Goal: Task Accomplishment & Management: Manage account settings

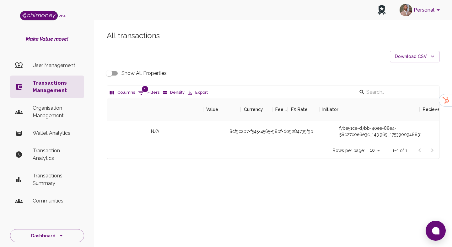
scroll to position [44, 332]
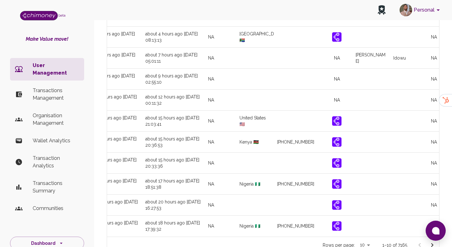
scroll to position [0, 742]
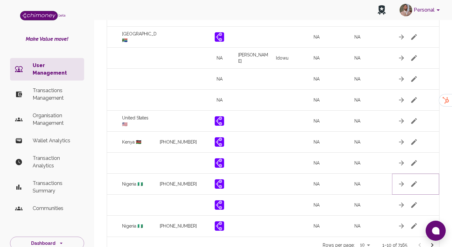
click at [415, 183] on icon "button" at bounding box center [414, 184] width 6 height 6
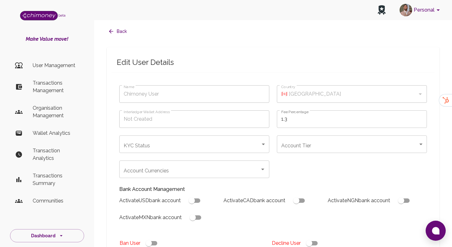
type input "Henry okoro"
type input "🇳🇬 Nigeria"
type input "under_review"
checkbox input "true"
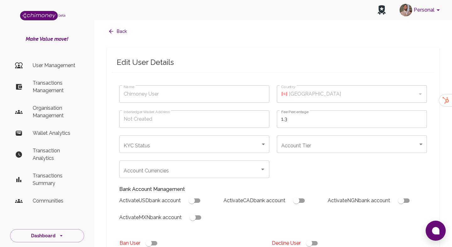
checkbox input "true"
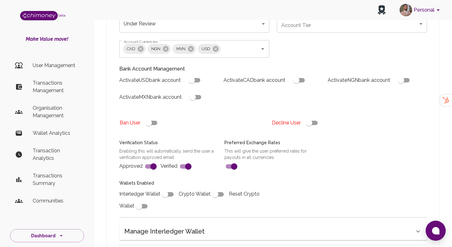
scroll to position [229, 0]
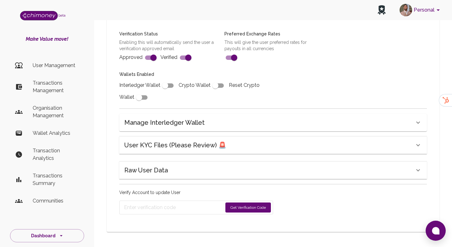
click at [273, 140] on div "User KYC Files (Please Review) 🚨" at bounding box center [269, 145] width 290 height 10
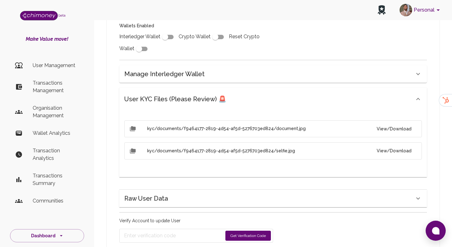
scroll to position [292, 0]
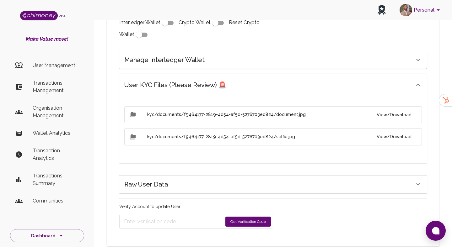
click at [401, 117] on button "View/Download" at bounding box center [394, 115] width 45 height 12
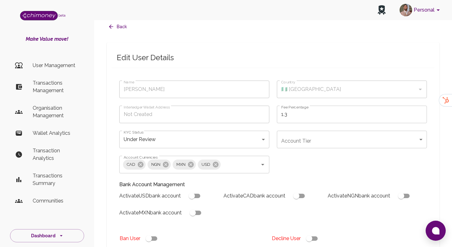
scroll to position [0, 0]
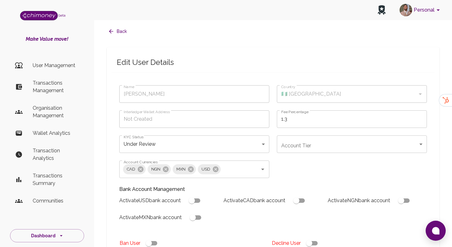
click at [316, 247] on input "checkbox" at bounding box center [309, 244] width 36 height 12
checkbox input "false"
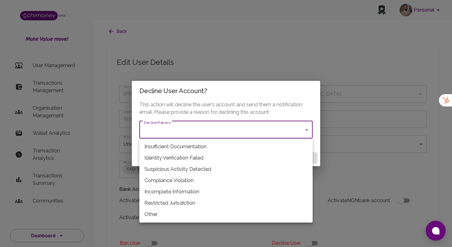
click at [183, 201] on li "Restricted Jurisdiction" at bounding box center [225, 203] width 173 height 11
type input "restricted_jurisdiction"
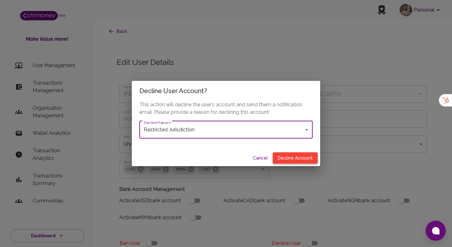
click at [310, 154] on button "Decline Account" at bounding box center [295, 159] width 45 height 12
type input "declined"
checkbox input "true"
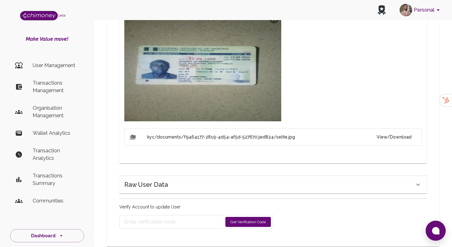
scroll to position [380, 0]
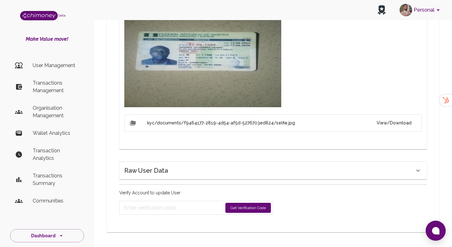
click at [246, 210] on button "Get Verification Code" at bounding box center [248, 208] width 46 height 10
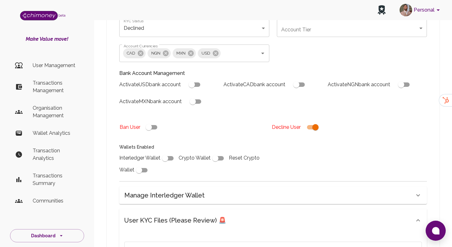
scroll to position [400, 0]
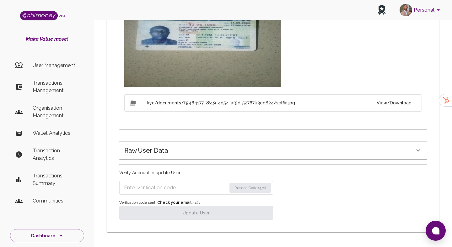
click at [193, 185] on input "Enter verification code" at bounding box center [175, 188] width 103 height 10
paste input "0184"
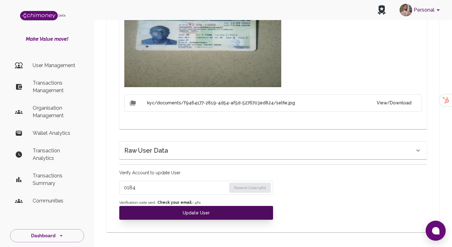
type input "0184"
click at [193, 211] on button "Update User" at bounding box center [196, 213] width 154 height 14
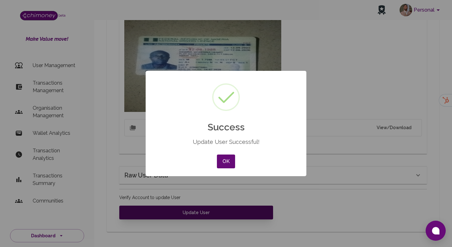
scroll to position [375, 0]
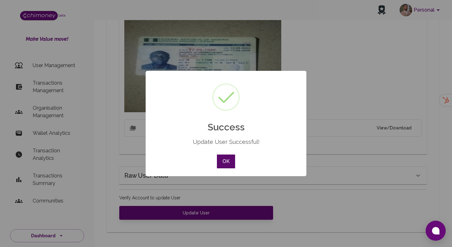
click at [226, 162] on button "OK" at bounding box center [226, 162] width 18 height 14
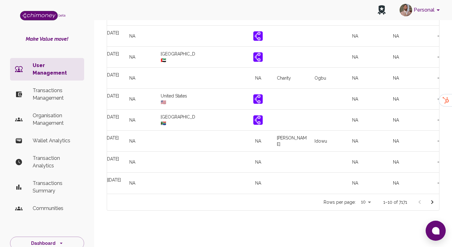
scroll to position [0, 725]
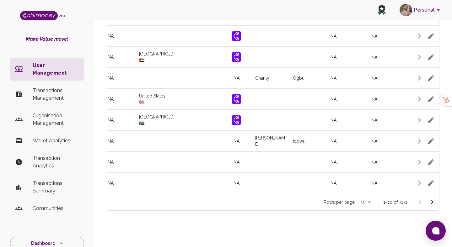
click at [434, 203] on icon "Go to next page" at bounding box center [433, 203] width 8 height 8
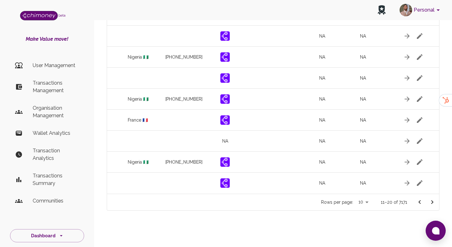
scroll to position [0, 742]
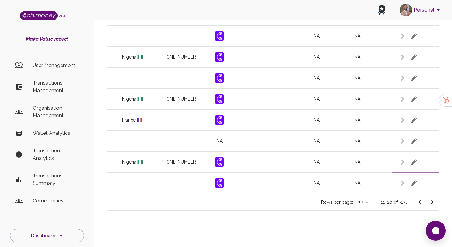
click at [413, 162] on icon "button" at bounding box center [414, 162] width 6 height 6
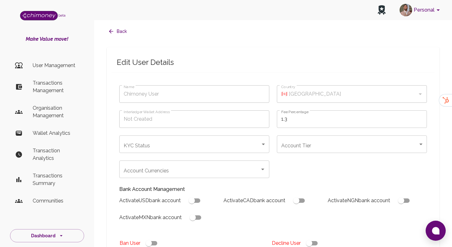
type input "Godshand Chinwuba"
type input "🇳🇬 Nigeria"
type input "under_review"
checkbox input "true"
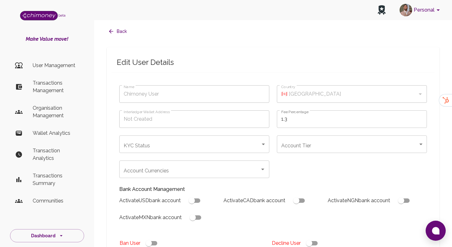
checkbox input "true"
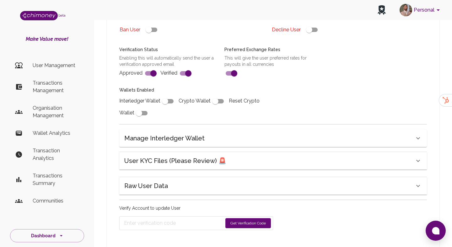
scroll to position [229, 0]
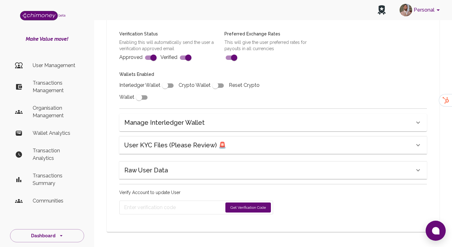
click at [265, 139] on div "User KYC Files (Please Review) 🚨" at bounding box center [273, 146] width 308 height 18
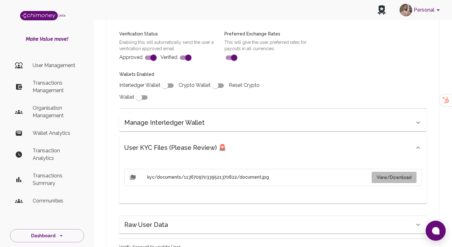
click at [397, 178] on button "View/Download" at bounding box center [394, 178] width 45 height 12
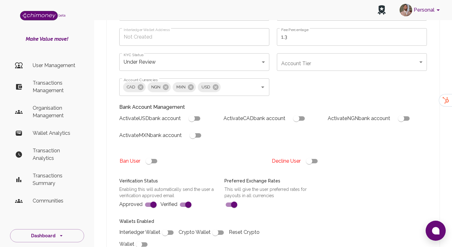
scroll to position [67, 0]
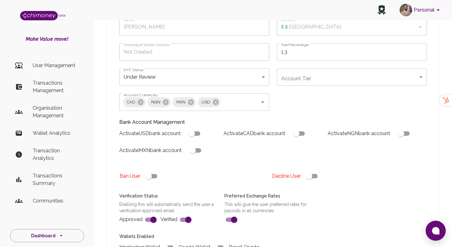
click at [308, 181] on input "checkbox" at bounding box center [309, 176] width 36 height 12
checkbox input "false"
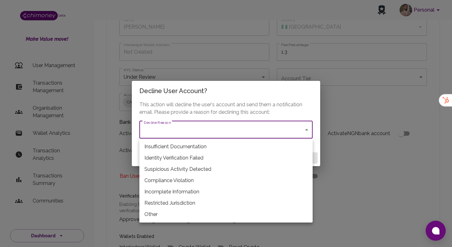
click at [197, 203] on li "Restricted Jurisdiction" at bounding box center [225, 203] width 173 height 11
type input "restricted_jurisdiction"
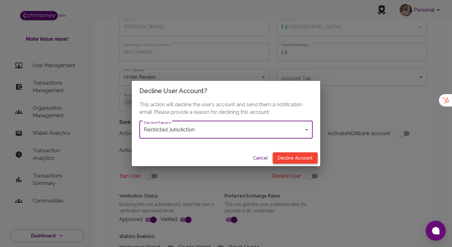
click at [294, 153] on button "Decline Account" at bounding box center [295, 159] width 45 height 12
type input "declined"
checkbox input "true"
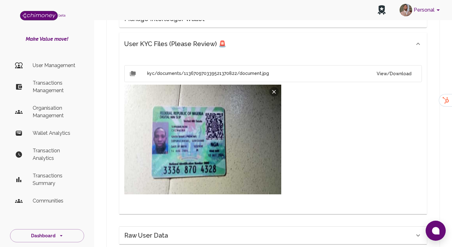
scroll to position [358, 0]
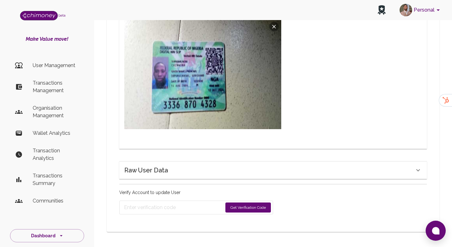
click at [265, 210] on button "Get Verification Code" at bounding box center [248, 208] width 46 height 10
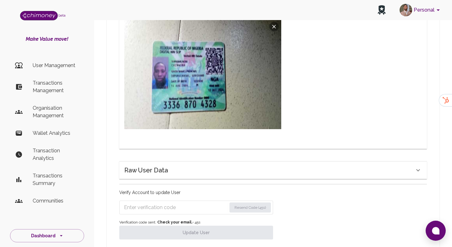
click at [170, 212] on input "Enter verification code" at bounding box center [175, 208] width 103 height 10
paste input "2500"
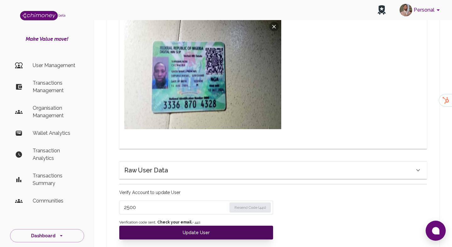
type input "2500"
click at [170, 230] on button "Update User" at bounding box center [196, 233] width 154 height 14
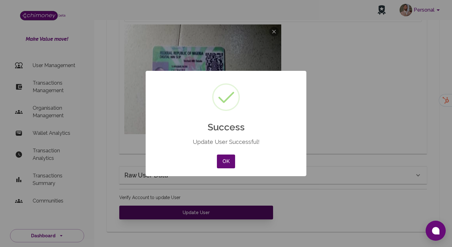
scroll to position [353, 0]
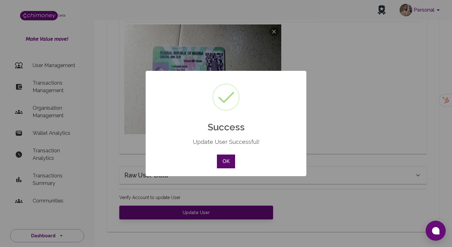
click at [229, 160] on button "OK" at bounding box center [226, 162] width 18 height 14
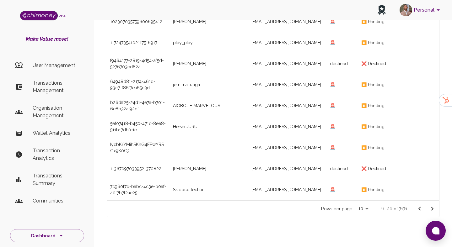
scroll to position [104, 0]
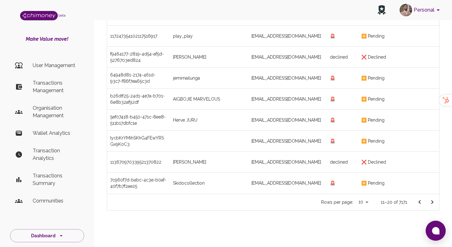
click at [429, 204] on icon "Go to next page" at bounding box center [433, 203] width 8 height 8
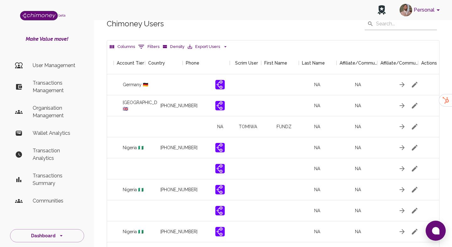
scroll to position [0, 742]
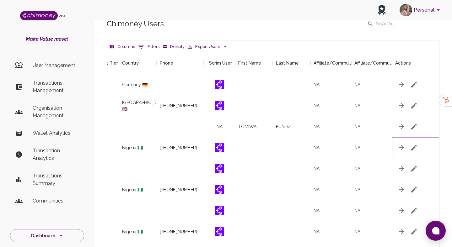
click at [414, 147] on icon "button" at bounding box center [414, 148] width 8 height 8
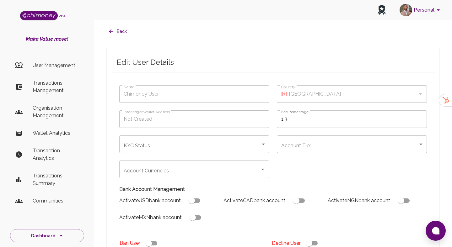
type input "Lawrence Aloysius"
type input "🇳🇬 Nigeria"
type input "under_review"
checkbox input "true"
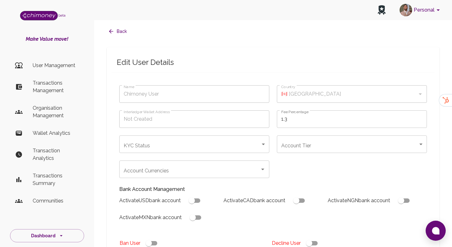
checkbox input "true"
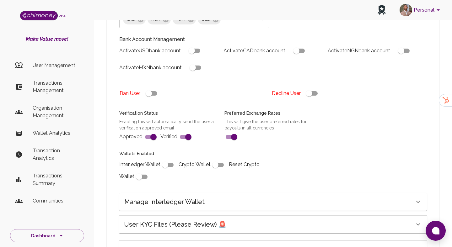
scroll to position [171, 0]
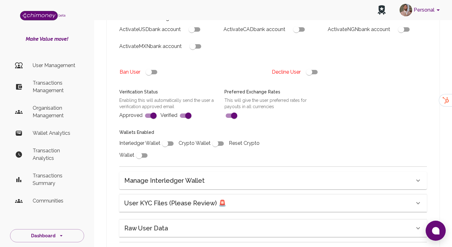
click at [220, 203] on h6 "User KYC Files (Please Review) 🚨" at bounding box center [175, 203] width 102 height 10
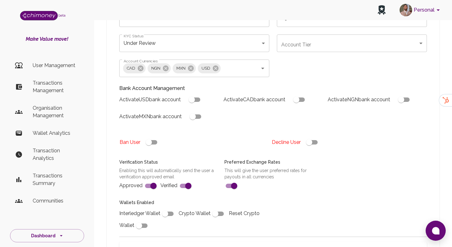
scroll to position [102, 0]
click at [311, 141] on input "checkbox" at bounding box center [309, 142] width 36 height 12
checkbox input "false"
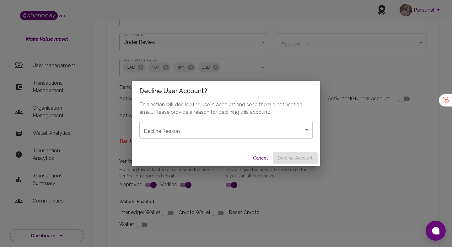
click at [274, 129] on body "Personal beta Make Value move! User Management Transactions Management Organisa…" at bounding box center [226, 177] width 452 height 559
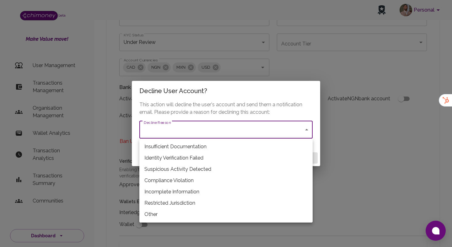
click at [176, 203] on li "Restricted Jurisdiction" at bounding box center [225, 203] width 173 height 11
type input "restricted_jurisdiction"
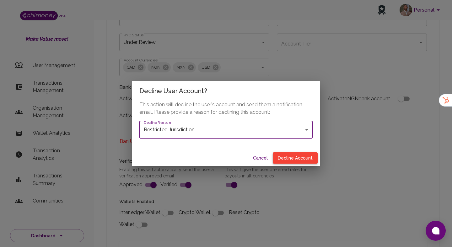
click at [296, 157] on button "Decline Account" at bounding box center [295, 159] width 45 height 12
type input "declined"
checkbox input "true"
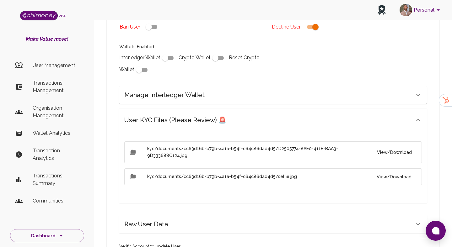
scroll to position [266, 0]
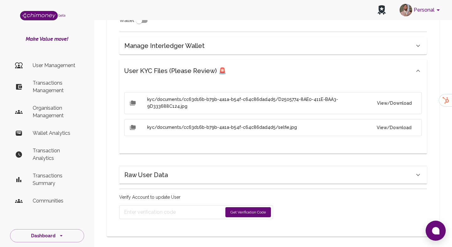
click at [235, 208] on button "Get Verification Code" at bounding box center [248, 213] width 46 height 10
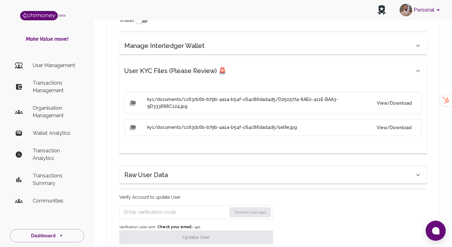
click at [174, 211] on input "Enter verification code" at bounding box center [175, 213] width 103 height 10
paste input "1834"
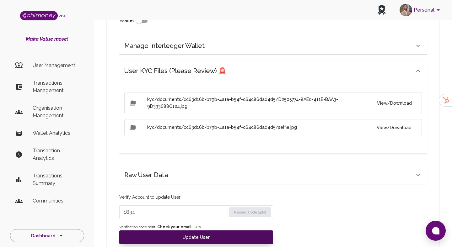
type input "1834"
click at [176, 231] on button "Update User" at bounding box center [196, 238] width 154 height 14
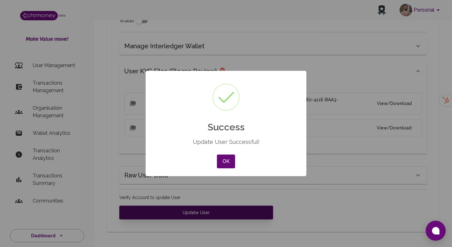
scroll to position [261, 0]
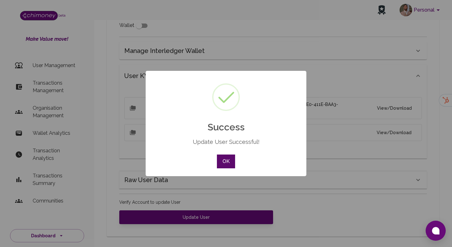
click at [233, 155] on button "OK" at bounding box center [226, 162] width 18 height 14
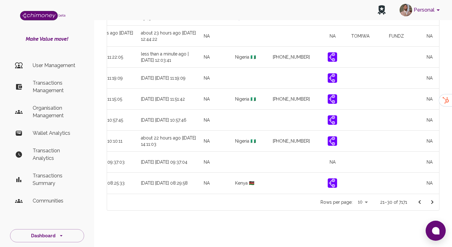
scroll to position [0, 742]
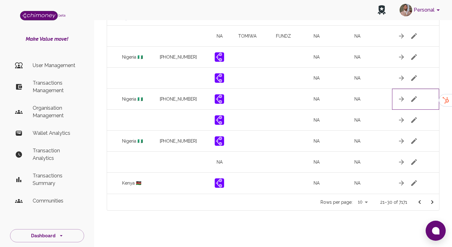
click at [417, 92] on div at bounding box center [415, 99] width 47 height 21
click at [417, 97] on icon "button" at bounding box center [414, 99] width 8 height 8
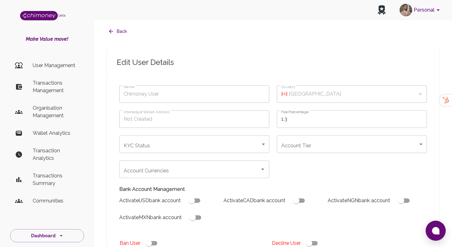
type input "Nicholas Okon"
type input "🇳🇬 Nigeria"
type input "under_review"
checkbox input "true"
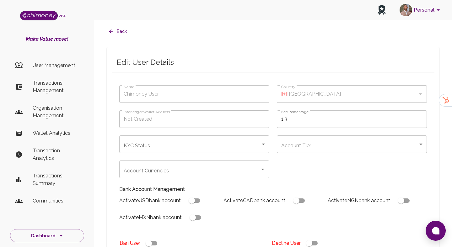
checkbox input "true"
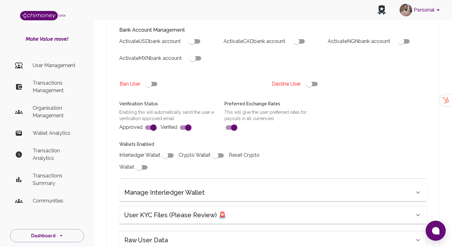
scroll to position [216, 0]
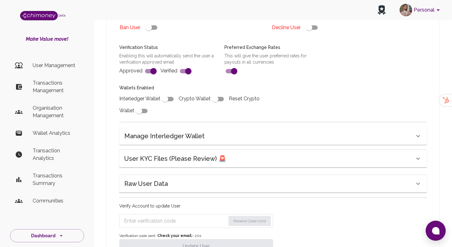
click at [246, 162] on div "User KYC Files (Please Review) 🚨" at bounding box center [269, 159] width 290 height 10
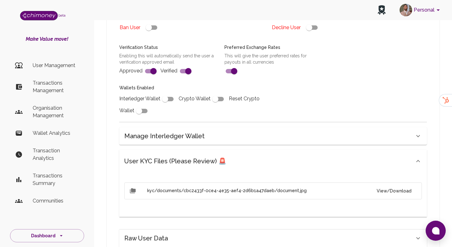
click at [386, 193] on button "View/Download" at bounding box center [394, 192] width 45 height 12
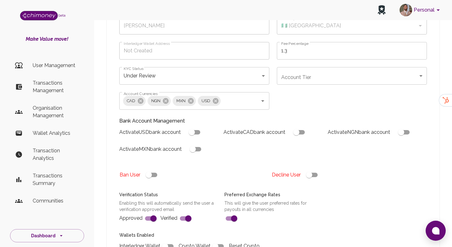
scroll to position [0, 0]
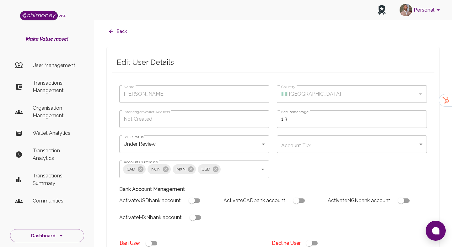
click at [310, 243] on input "checkbox" at bounding box center [309, 244] width 36 height 12
checkbox input "false"
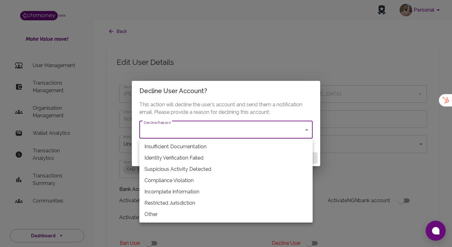
click at [180, 207] on li "Restricted Jurisdiction" at bounding box center [225, 203] width 173 height 11
type input "restricted_jurisdiction"
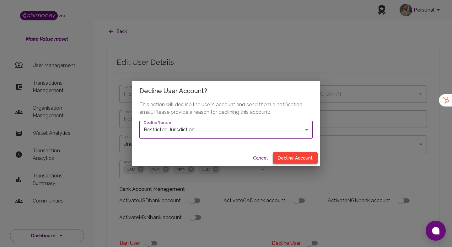
click at [301, 161] on button "Decline Account" at bounding box center [295, 159] width 45 height 12
type input "declined"
checkbox input "true"
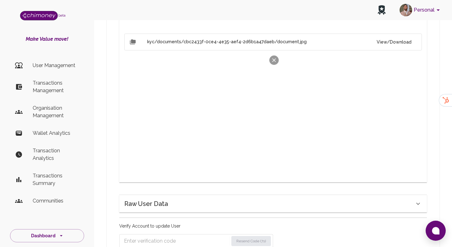
scroll to position [378, 0]
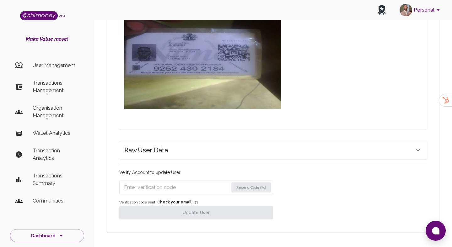
click at [194, 186] on input "Enter verification code" at bounding box center [176, 188] width 105 height 10
paste input "1834"
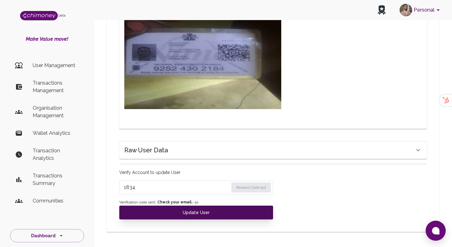
type input "1834"
click at [175, 208] on button "Update User" at bounding box center [196, 213] width 154 height 14
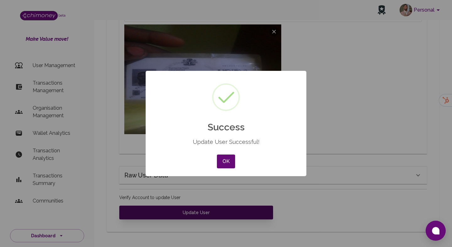
scroll to position [353, 0]
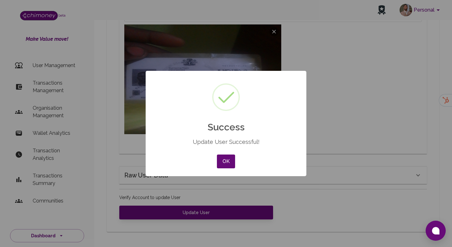
click at [176, 208] on div "× Success Update User Successful! OK No Cancel" at bounding box center [226, 123] width 452 height 247
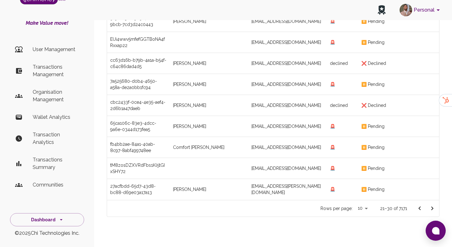
scroll to position [104, 0]
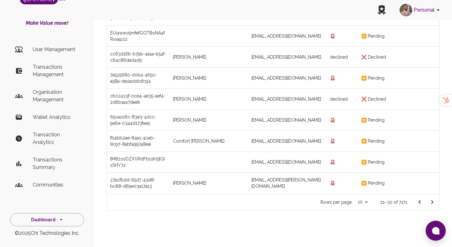
click at [437, 203] on button "Go to next page" at bounding box center [432, 202] width 13 height 13
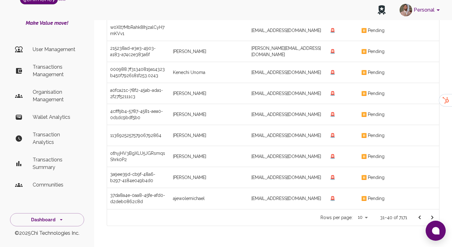
scroll to position [104, 0]
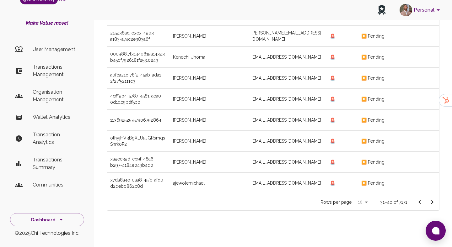
click at [431, 202] on icon "Go to next page" at bounding box center [433, 203] width 8 height 8
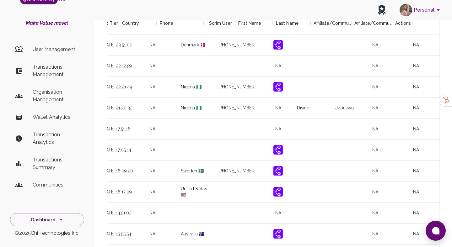
scroll to position [0, 742]
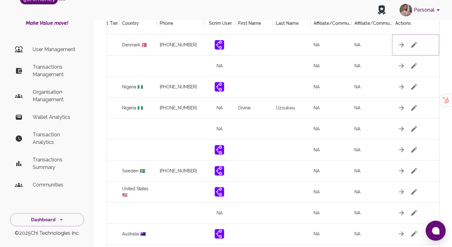
click at [411, 41] on button "button" at bounding box center [414, 45] width 13 height 13
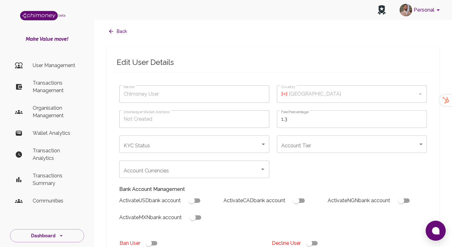
type input "Mohamad Alhajee"
type input "🇩🇰 Denmark"
type input "under_review"
checkbox input "true"
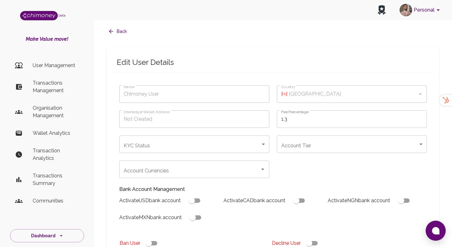
checkbox input "true"
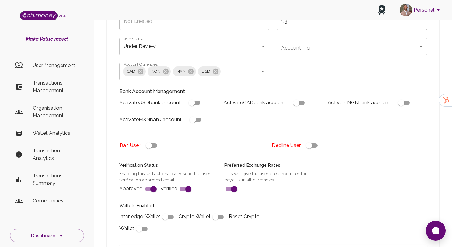
scroll to position [147, 0]
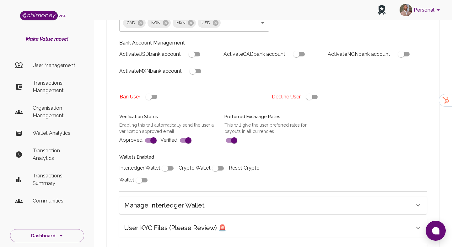
click at [246, 227] on div "User KYC Files (Please Review) 🚨" at bounding box center [269, 228] width 290 height 10
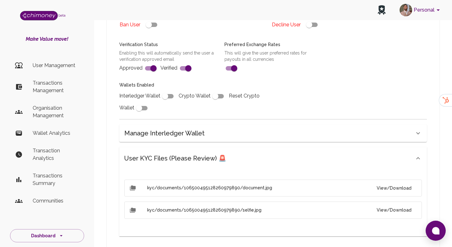
scroll to position [221, 0]
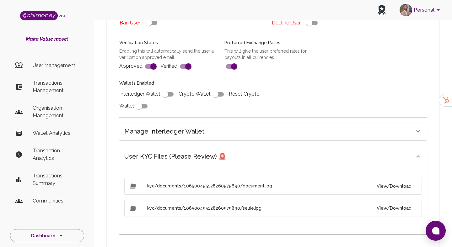
click at [383, 189] on button "View/Download" at bounding box center [394, 187] width 45 height 12
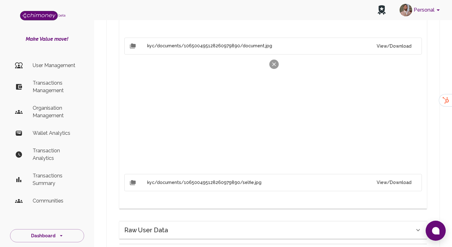
scroll to position [384, 0]
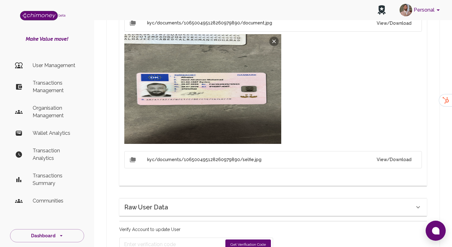
click at [397, 157] on button "View/Download" at bounding box center [394, 160] width 45 height 12
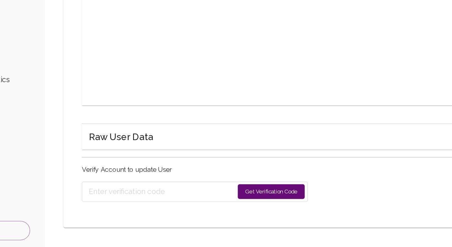
scroll to position [535, 0]
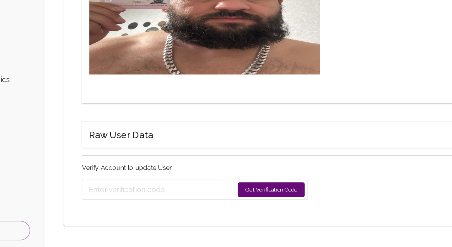
click at [243, 207] on button "Get Verification Code" at bounding box center [248, 208] width 46 height 10
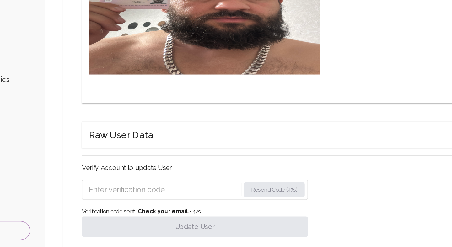
click at [196, 212] on input "Enter verification code" at bounding box center [175, 208] width 103 height 10
paste input "5439"
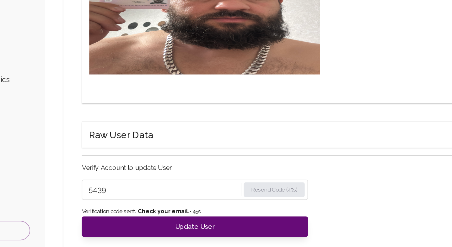
type input "5439"
click at [189, 226] on span "Verification code sent. Check your email. • 45 s" at bounding box center [196, 223] width 154 height 6
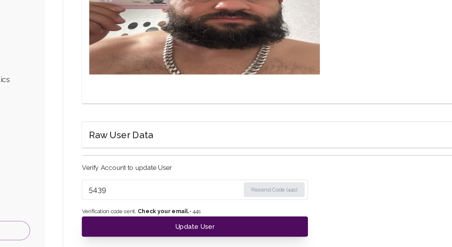
click at [189, 231] on button "Update User" at bounding box center [196, 233] width 154 height 14
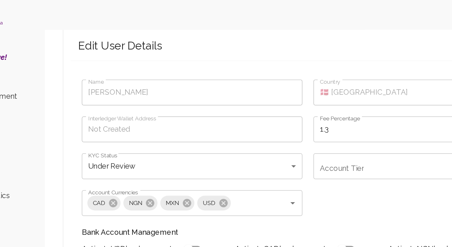
scroll to position [10, 0]
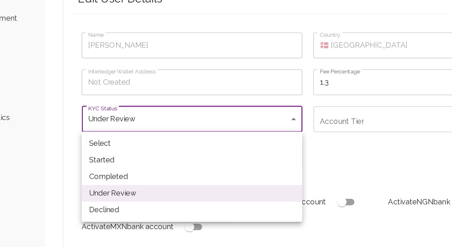
click at [144, 175] on li "Completed" at bounding box center [194, 173] width 150 height 11
type input "completed"
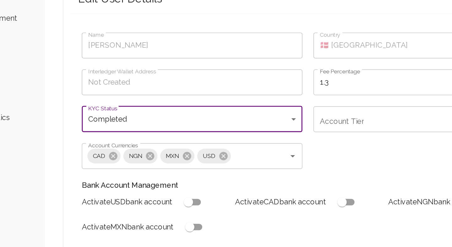
click at [305, 145] on div "Name Mohamad Alhajee Name Country 🇩🇰 Denmark Country Interledger Wallet Address…" at bounding box center [269, 195] width 315 height 255
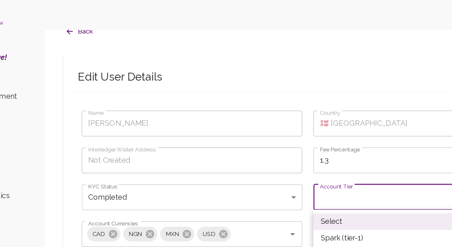
click at [294, 157] on li "Spark (tier-1)" at bounding box center [352, 162] width 150 height 11
type input "tier-1"
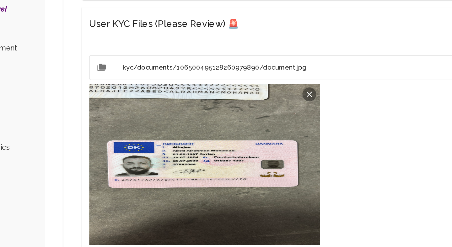
scroll to position [275, 0]
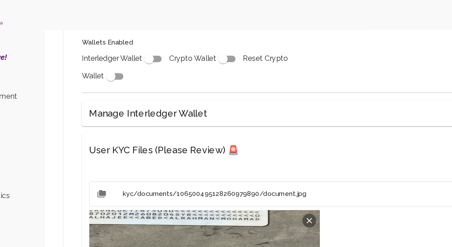
click at [166, 39] on input "checkbox" at bounding box center [165, 40] width 36 height 12
checkbox input "true"
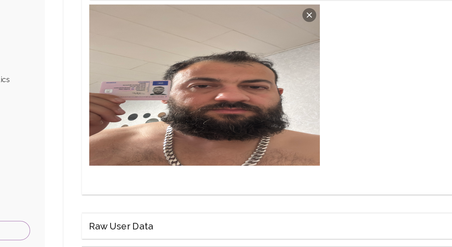
scroll to position [555, 0]
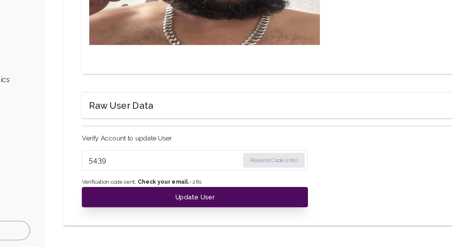
click at [211, 213] on button "Update User" at bounding box center [196, 213] width 154 height 14
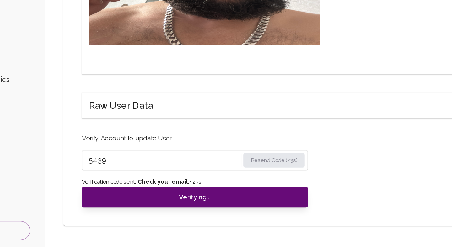
type input "under_review"
checkbox input "false"
type input "completed"
type input "tier-1"
checkbox input "true"
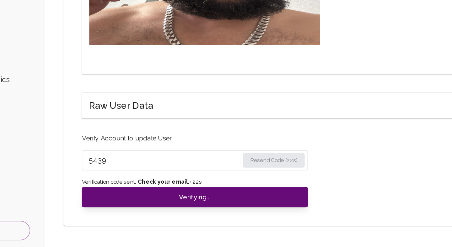
scroll to position [530, 0]
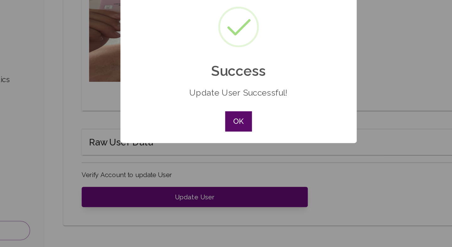
click at [228, 167] on button "OK" at bounding box center [226, 162] width 18 height 14
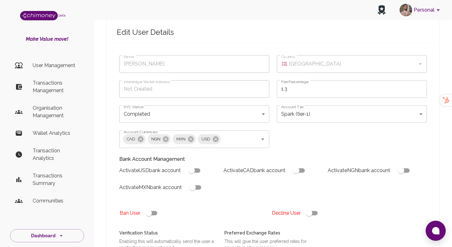
scroll to position [30, 0]
